Goal: Information Seeking & Learning: Learn about a topic

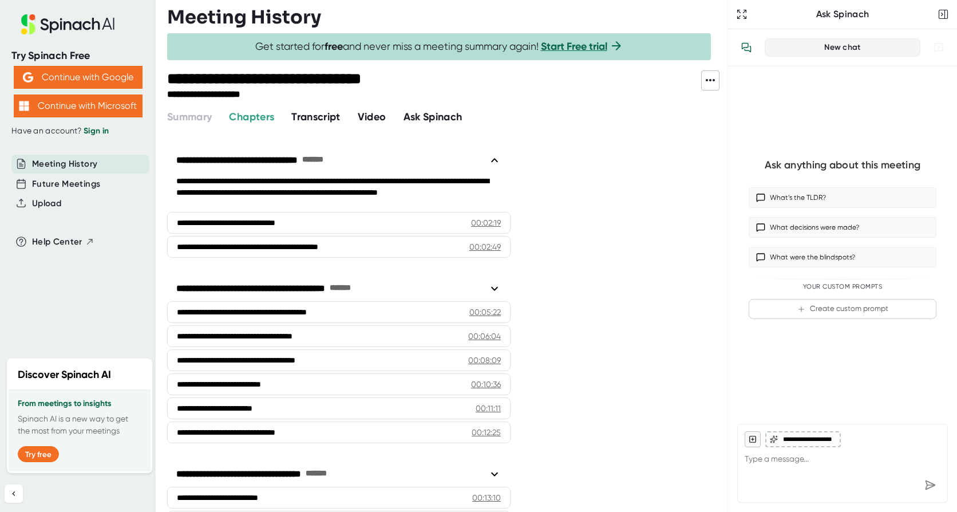
click at [383, 114] on span "Video" at bounding box center [372, 116] width 29 height 13
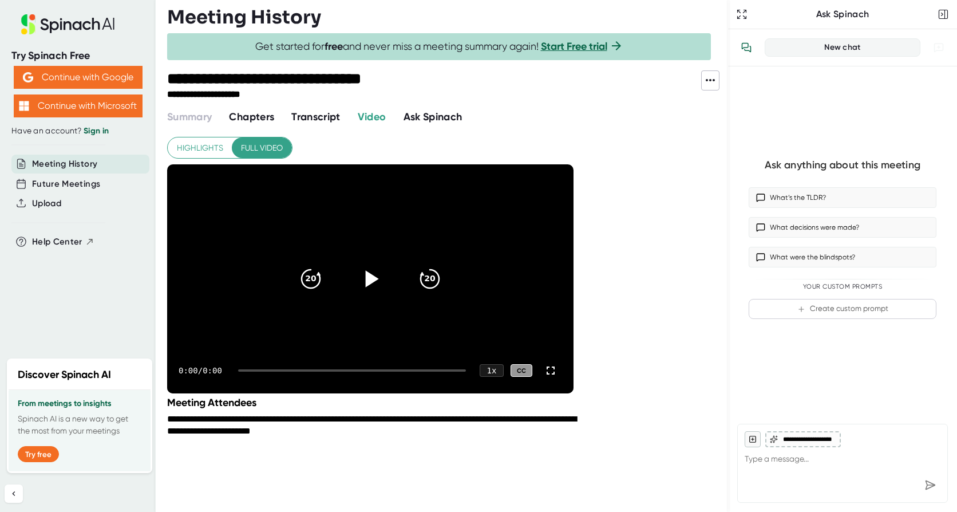
click at [373, 272] on icon at bounding box center [370, 278] width 29 height 29
click at [554, 370] on icon at bounding box center [551, 370] width 14 height 14
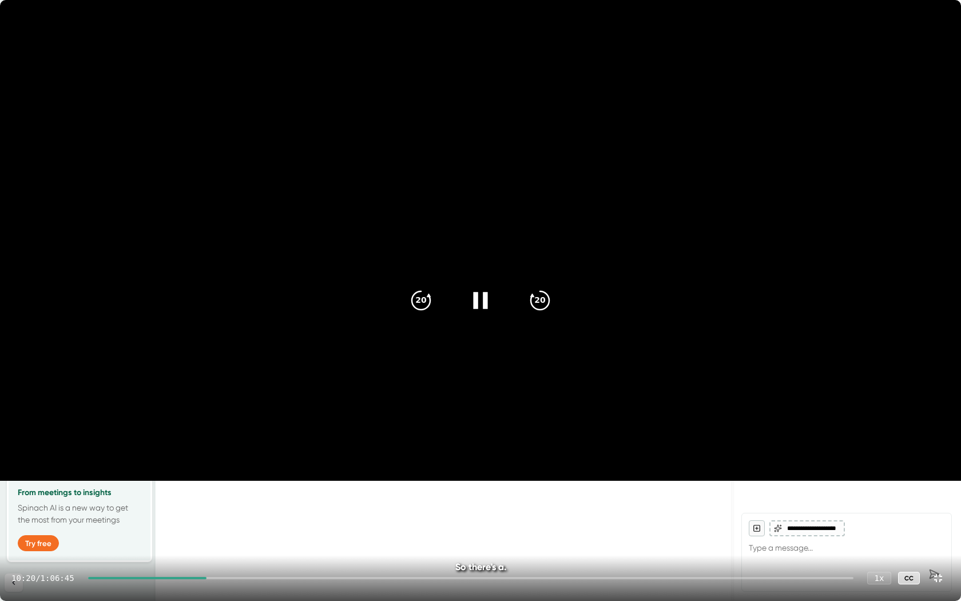
click at [642, 181] on video at bounding box center [480, 240] width 961 height 481
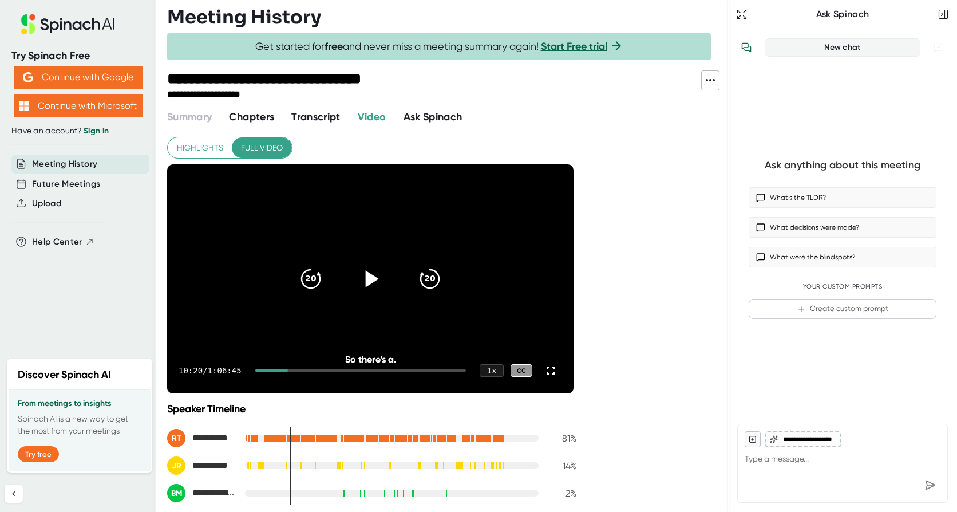
click at [343, 493] on div at bounding box center [343, 493] width 1 height 8
click at [380, 278] on icon at bounding box center [370, 278] width 29 height 29
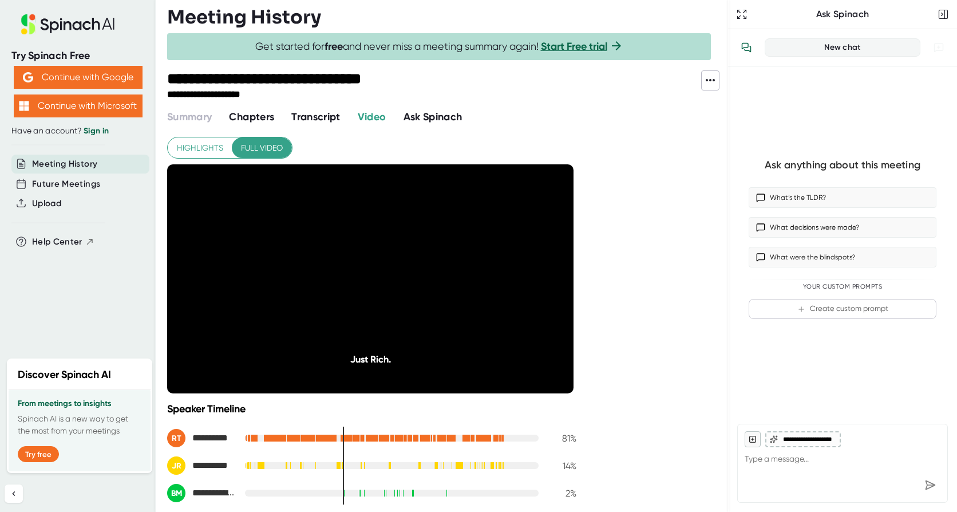
click at [324, 114] on span "Transcript" at bounding box center [315, 116] width 49 height 13
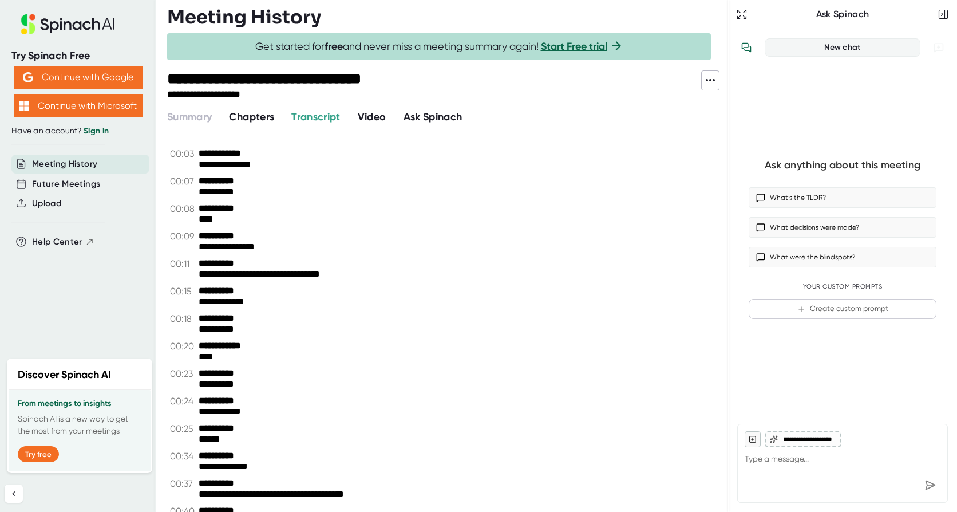
click at [249, 115] on span "Chapters" at bounding box center [251, 116] width 45 height 13
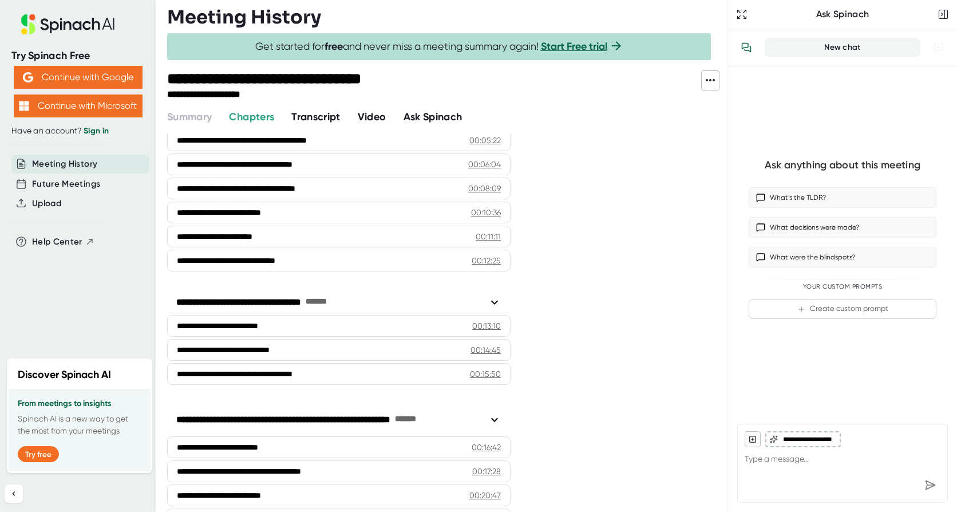
scroll to position [229, 0]
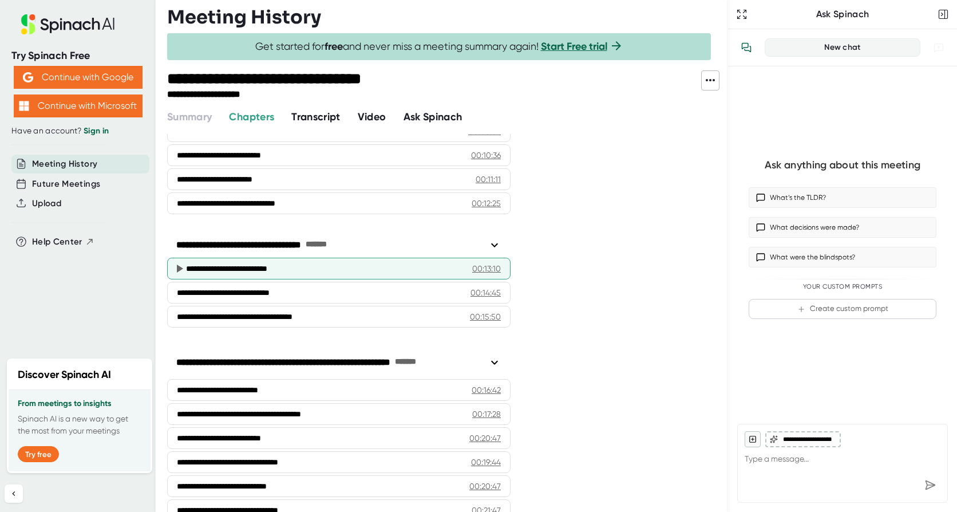
click at [211, 265] on div "**********" at bounding box center [329, 268] width 286 height 11
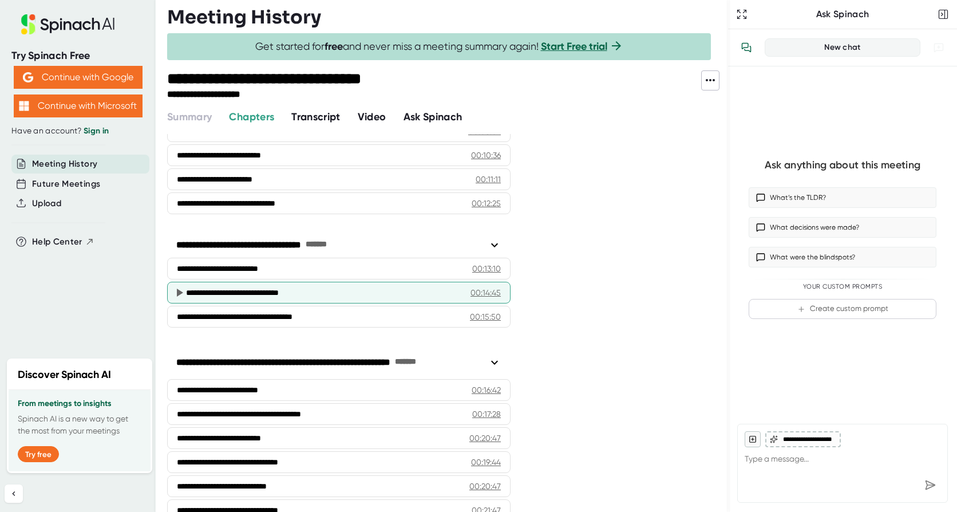
click at [177, 294] on icon at bounding box center [180, 292] width 6 height 8
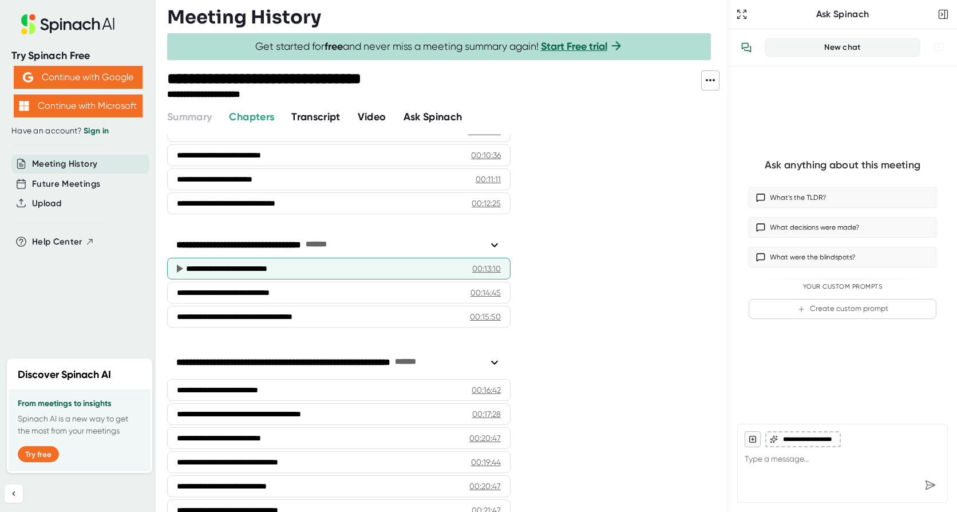
click at [175, 267] on icon at bounding box center [179, 269] width 14 height 14
click at [177, 268] on icon at bounding box center [180, 268] width 6 height 8
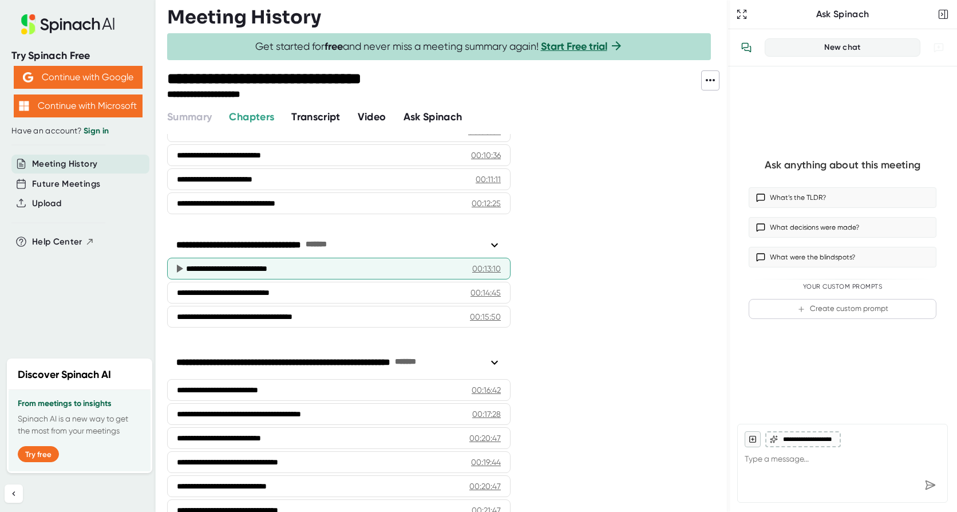
click at [177, 268] on icon at bounding box center [180, 268] width 6 height 8
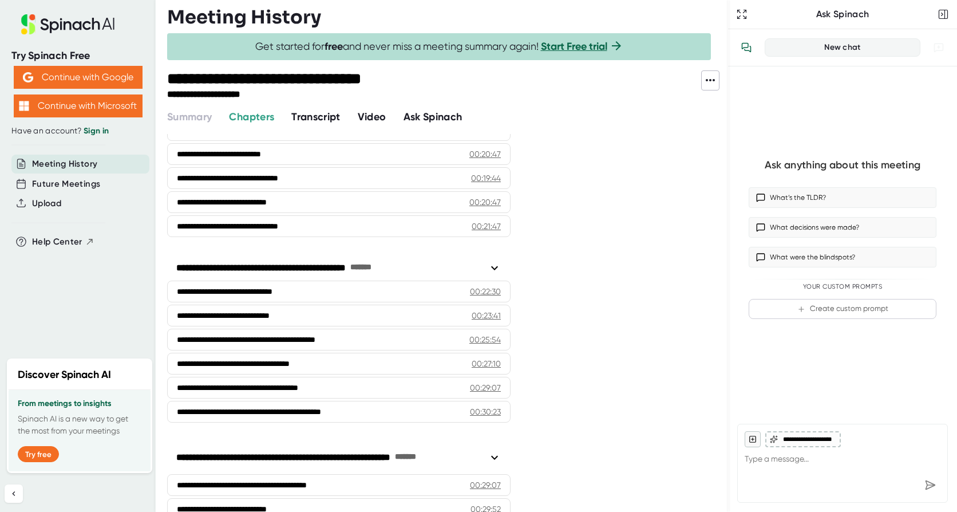
scroll to position [515, 0]
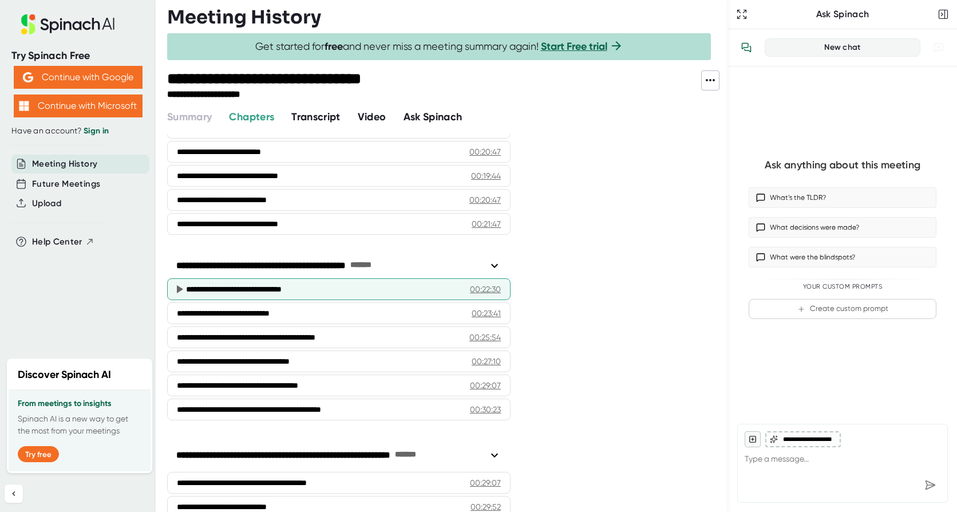
click at [180, 288] on icon at bounding box center [180, 289] width 6 height 8
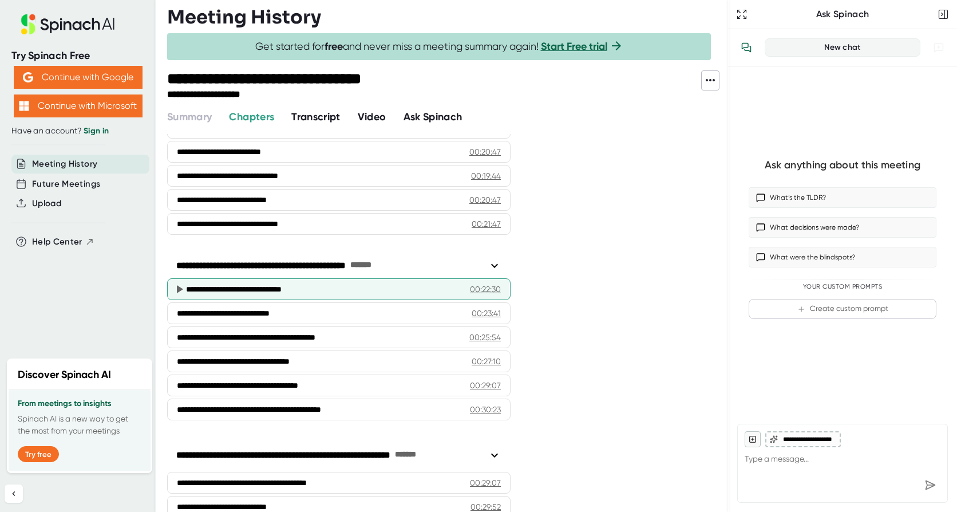
click at [180, 288] on icon at bounding box center [180, 289] width 6 height 8
click at [308, 287] on div "**********" at bounding box center [323, 288] width 274 height 11
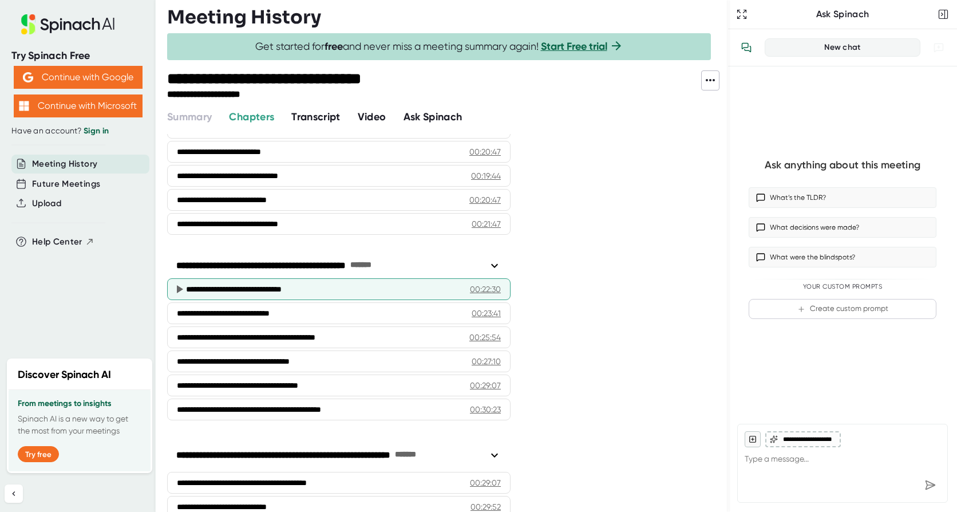
click at [308, 287] on div "**********" at bounding box center [323, 288] width 274 height 11
click at [308, 286] on div "**********" at bounding box center [323, 288] width 274 height 11
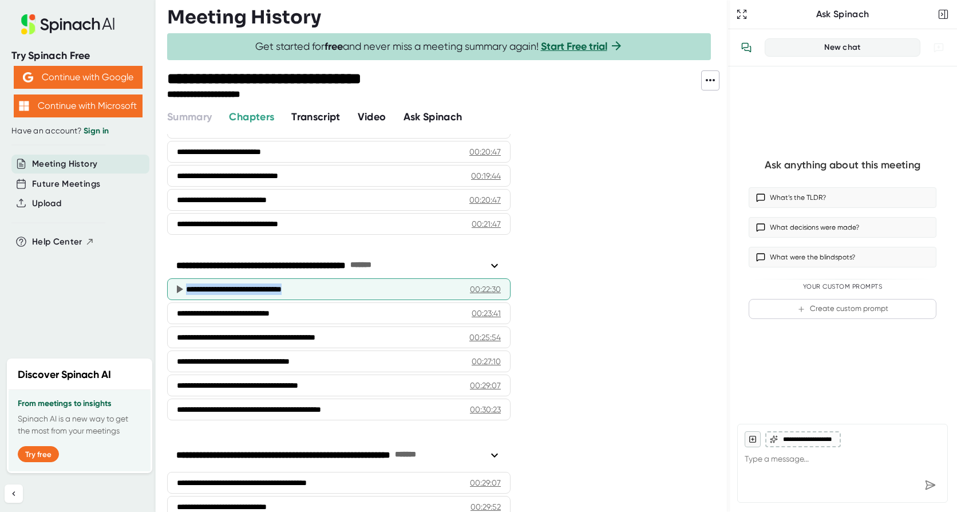
click at [308, 286] on div "**********" at bounding box center [323, 288] width 274 height 11
click at [485, 288] on div "00:22:30" at bounding box center [485, 288] width 31 height 11
click at [180, 288] on icon at bounding box center [180, 289] width 6 height 8
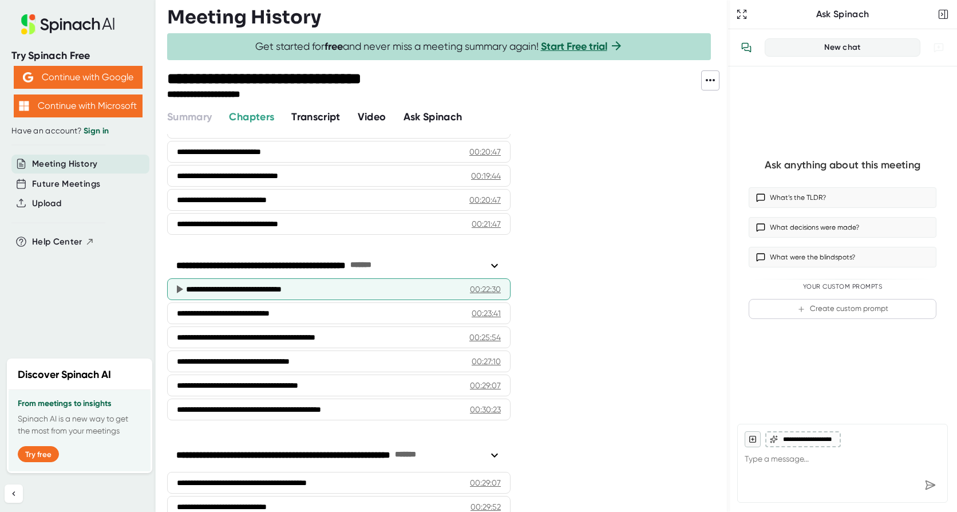
drag, startPoint x: 180, startPoint y: 288, endPoint x: 411, endPoint y: 291, distance: 231.2
click at [411, 291] on div "**********" at bounding box center [323, 288] width 274 height 11
click at [245, 290] on div "**********" at bounding box center [323, 288] width 274 height 11
click at [219, 290] on div "**********" at bounding box center [323, 288] width 274 height 11
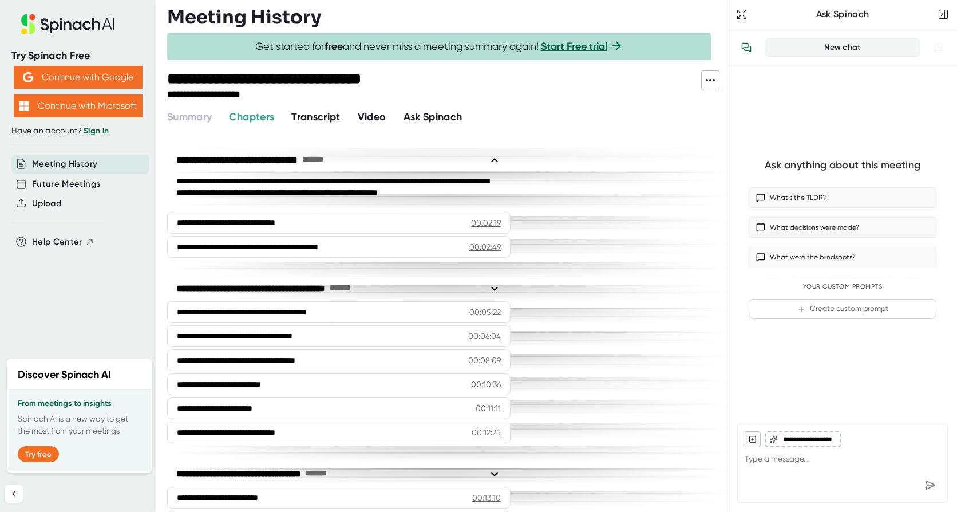
scroll to position [515, 0]
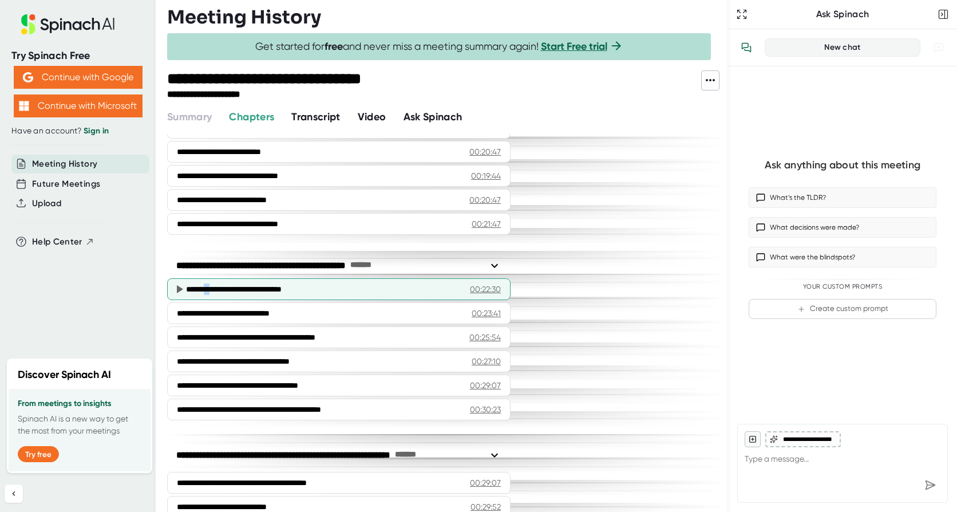
click at [178, 292] on icon at bounding box center [179, 289] width 14 height 14
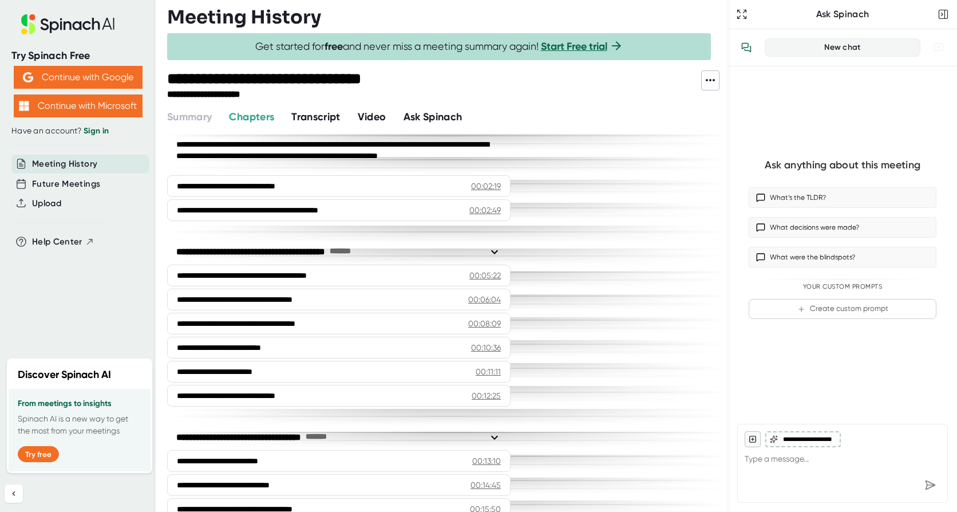
scroll to position [0, 0]
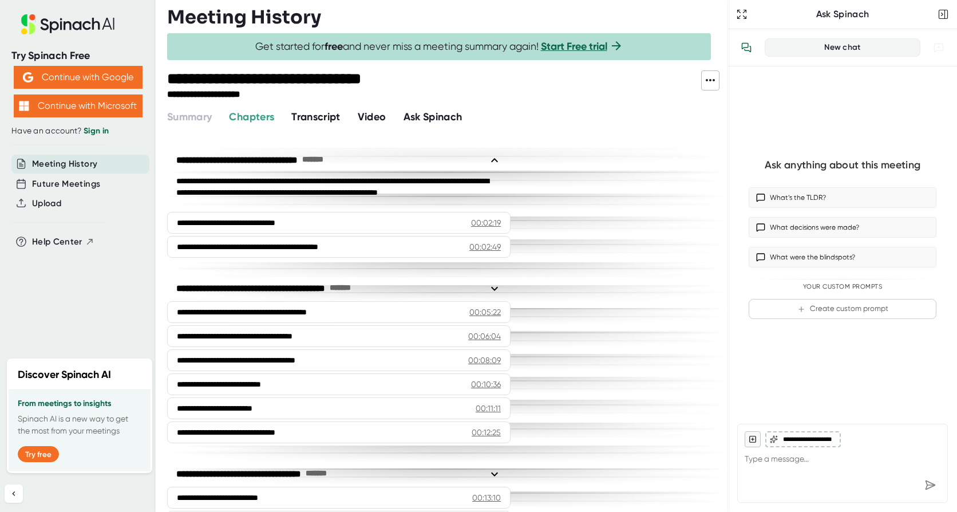
click at [370, 116] on span "Video" at bounding box center [372, 116] width 29 height 13
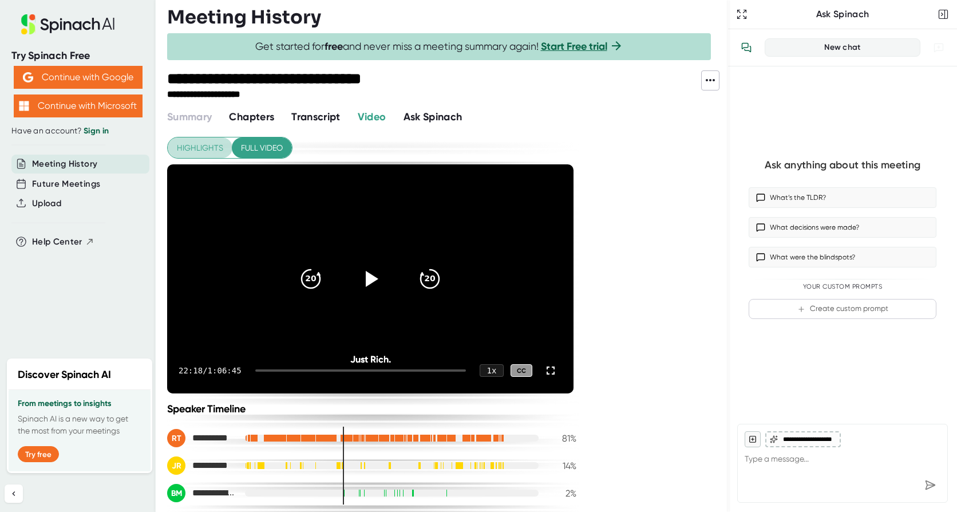
click at [194, 146] on span "Highlights" at bounding box center [200, 148] width 46 height 14
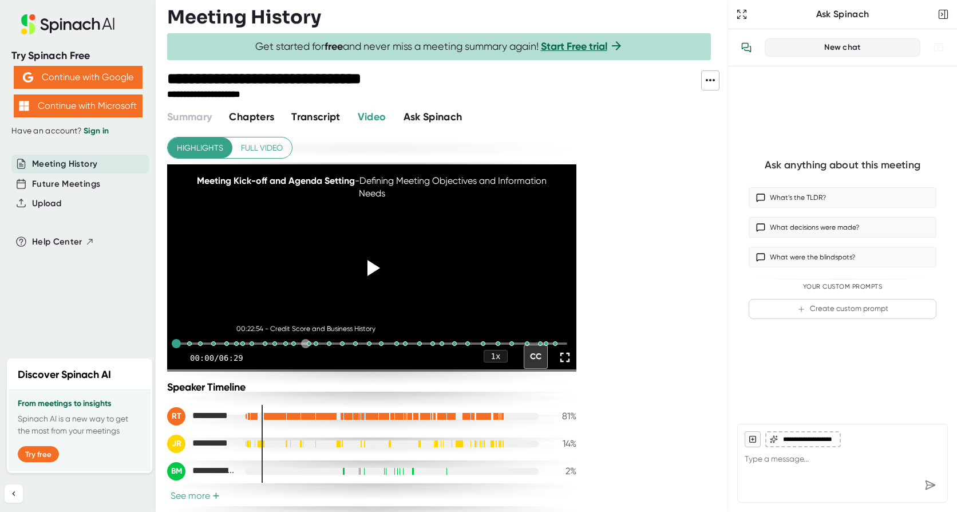
click at [306, 344] on div "00:22:54 - Credit Score and Business History" at bounding box center [371, 343] width 391 height 2
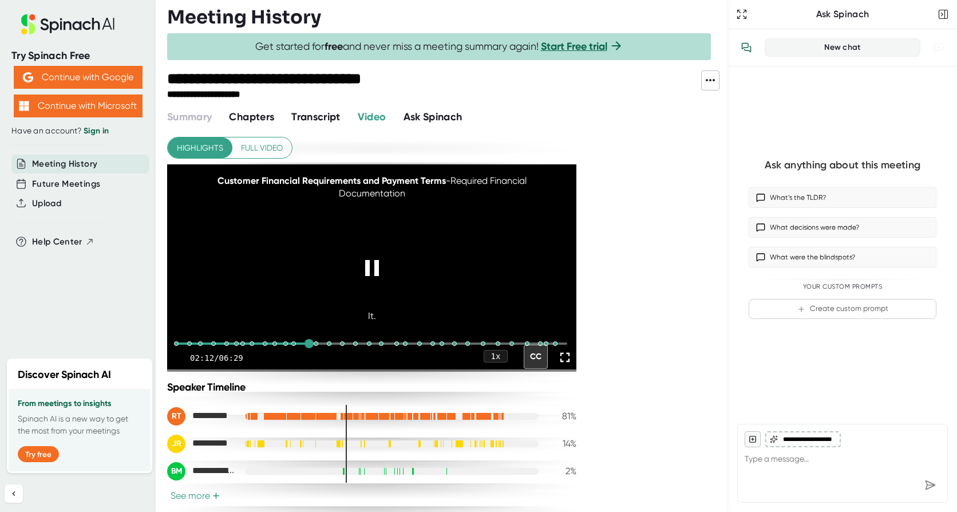
click at [562, 365] on icon at bounding box center [565, 357] width 16 height 16
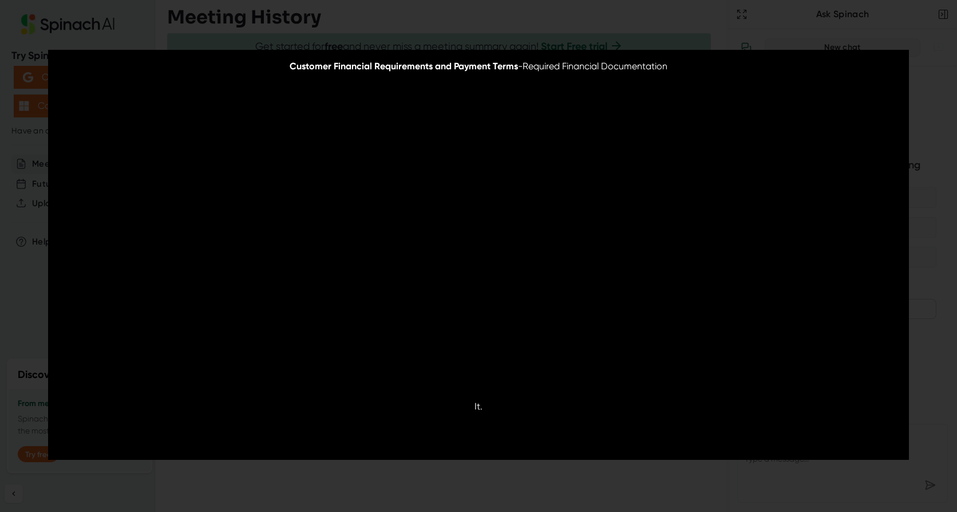
click at [329, 434] on div at bounding box center [200, 434] width 286 height 2
click at [469, 311] on video at bounding box center [478, 254] width 861 height 409
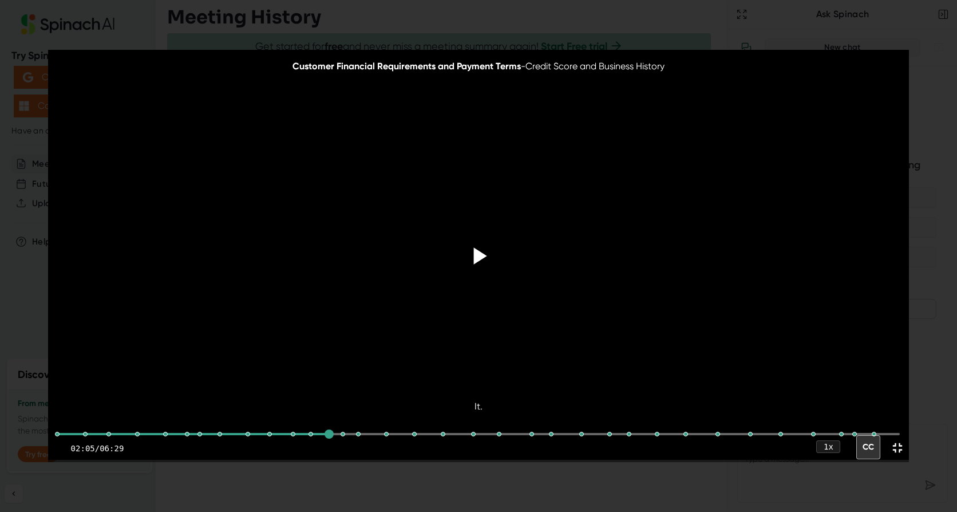
click at [475, 251] on icon at bounding box center [480, 255] width 13 height 17
click at [328, 435] on div at bounding box center [328, 433] width 9 height 9
click at [471, 66] on span "Customer Financial Requirements and Payment Terms" at bounding box center [406, 66] width 228 height 11
click at [485, 259] on icon at bounding box center [478, 255] width 29 height 29
click at [482, 260] on icon at bounding box center [478, 255] width 29 height 29
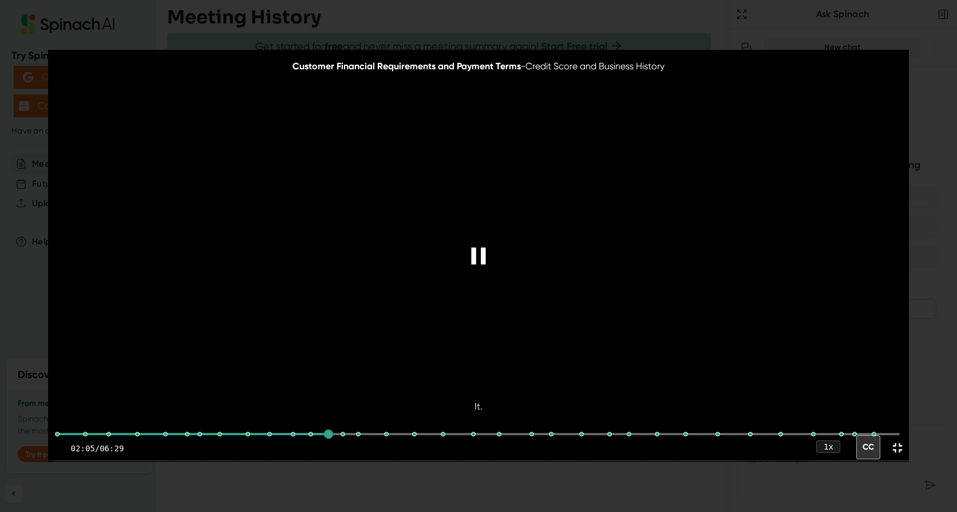
click at [482, 263] on icon at bounding box center [478, 255] width 29 height 29
click at [477, 409] on div "It." at bounding box center [478, 406] width 26 height 20
click at [488, 401] on div "It." at bounding box center [478, 406] width 26 height 20
drag, startPoint x: 480, startPoint y: 403, endPoint x: 463, endPoint y: 405, distance: 16.7
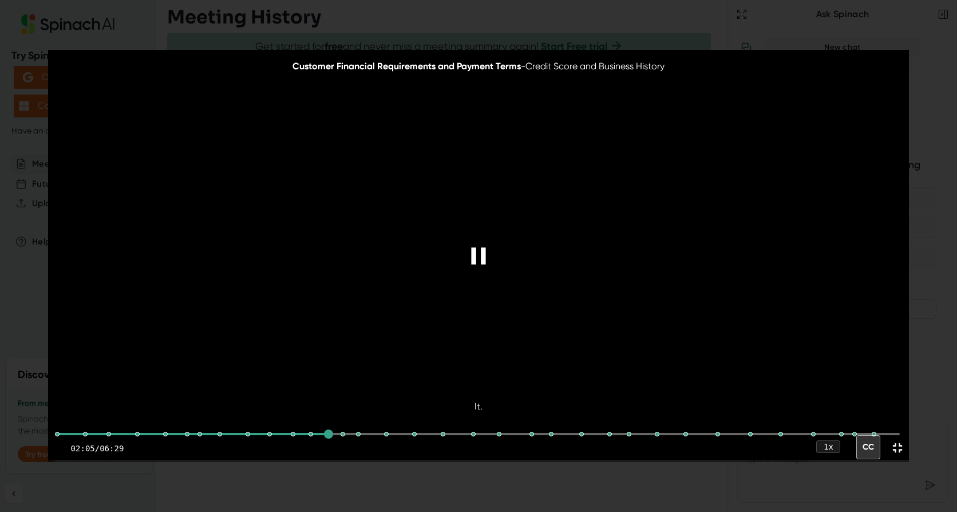
click at [463, 405] on div "Customer Financial Requirements and Payment Terms - Credit Score and Business H…" at bounding box center [478, 255] width 861 height 411
click at [57, 431] on div at bounding box center [57, 433] width 9 height 9
click at [477, 247] on icon at bounding box center [478, 255] width 29 height 29
click at [476, 259] on icon at bounding box center [480, 255] width 13 height 17
click at [892, 447] on icon at bounding box center [897, 447] width 16 height 16
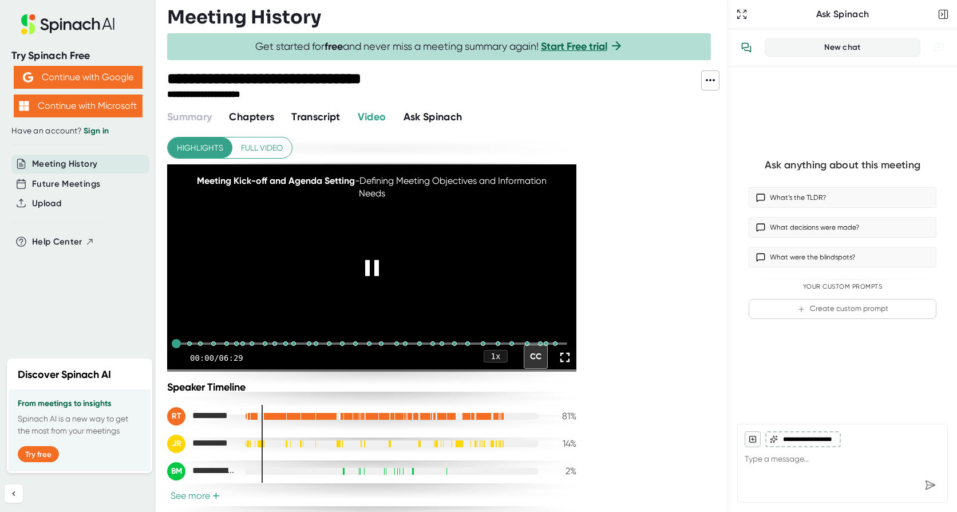
click at [568, 365] on icon at bounding box center [565, 357] width 16 height 16
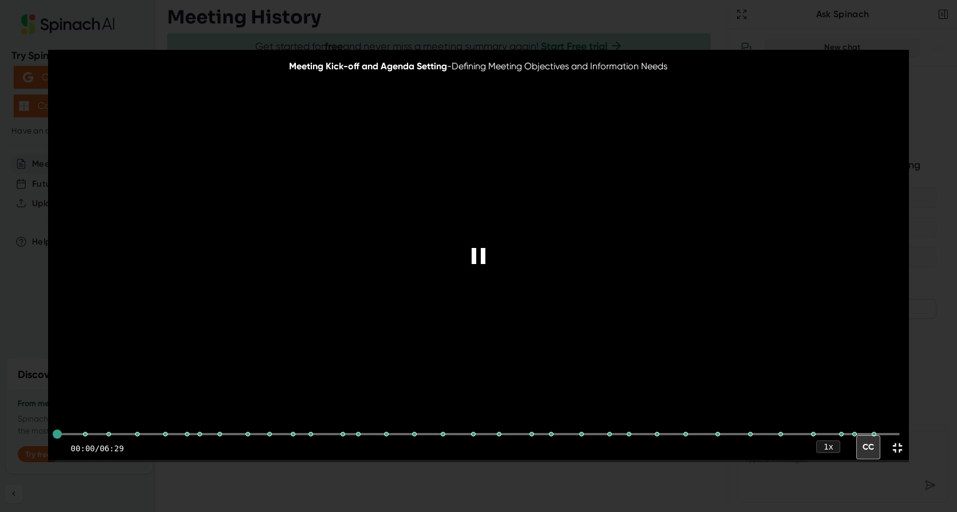
click at [446, 355] on video at bounding box center [478, 254] width 861 height 409
click at [486, 249] on icon at bounding box center [478, 255] width 29 height 29
click at [318, 438] on div "00:22:46 - Credit Score and Business History" at bounding box center [478, 433] width 843 height 29
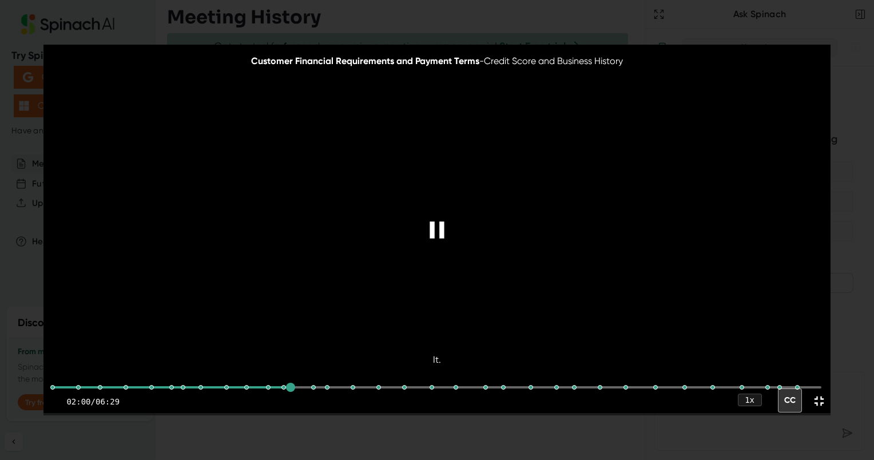
click at [449, 236] on icon at bounding box center [437, 230] width 29 height 29
click at [449, 236] on div at bounding box center [437, 230] width 48 height 48
click at [437, 226] on icon at bounding box center [437, 230] width 29 height 29
click at [430, 234] on icon at bounding box center [437, 230] width 29 height 29
click at [429, 229] on icon at bounding box center [437, 230] width 29 height 29
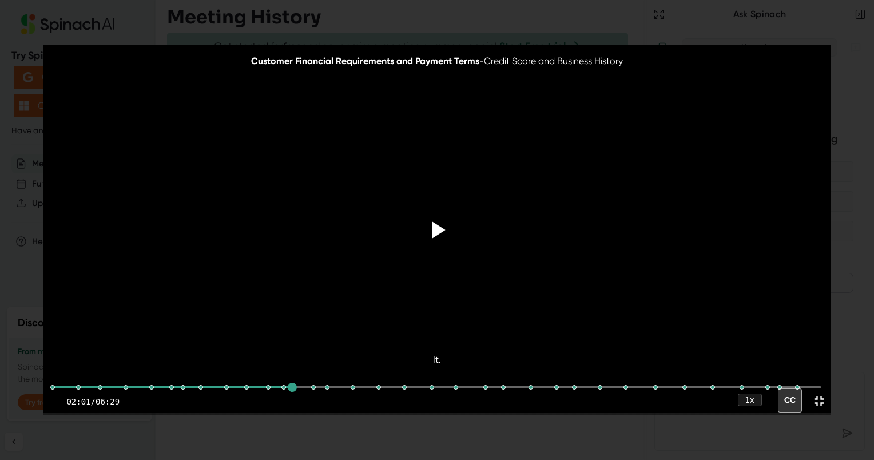
click at [429, 229] on icon at bounding box center [437, 230] width 29 height 29
click at [441, 236] on icon at bounding box center [437, 229] width 14 height 17
click at [435, 219] on icon at bounding box center [437, 230] width 29 height 29
